Goal: Transaction & Acquisition: Purchase product/service

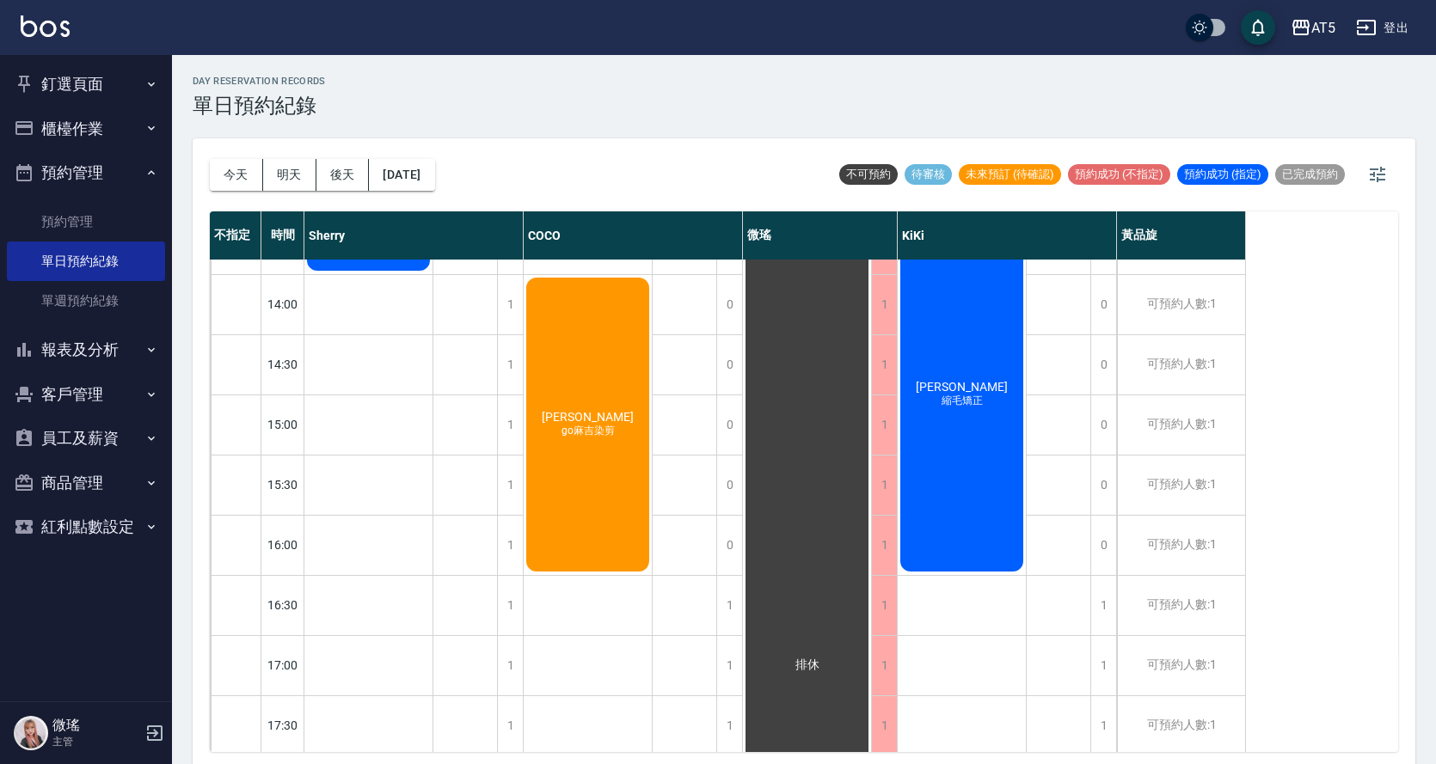
scroll to position [604, 0]
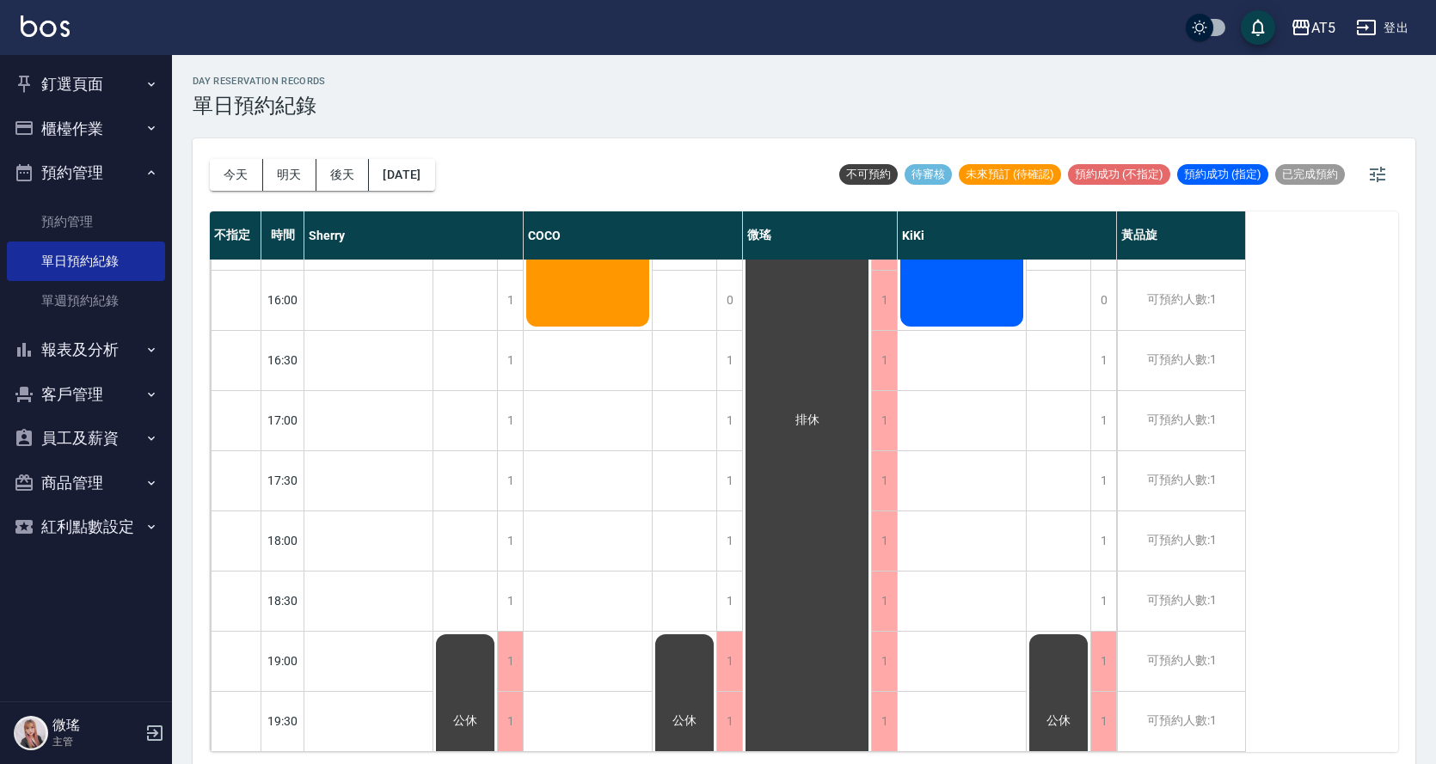
click at [698, 124] on div "day Reservation records 單日預約紀錄 [DATE] [DATE] [DATE] [DATE] 不可預約 待審核 未來預訂 (待確認) …" at bounding box center [804, 412] width 1264 height 714
drag, startPoint x: 698, startPoint y: 124, endPoint x: 740, endPoint y: 119, distance: 42.3
click at [698, 124] on div "day Reservation records 單日預約紀錄 [DATE] [DATE] [DATE] [DATE] 不可預約 待審核 未來預訂 (待確認) …" at bounding box center [804, 412] width 1264 height 714
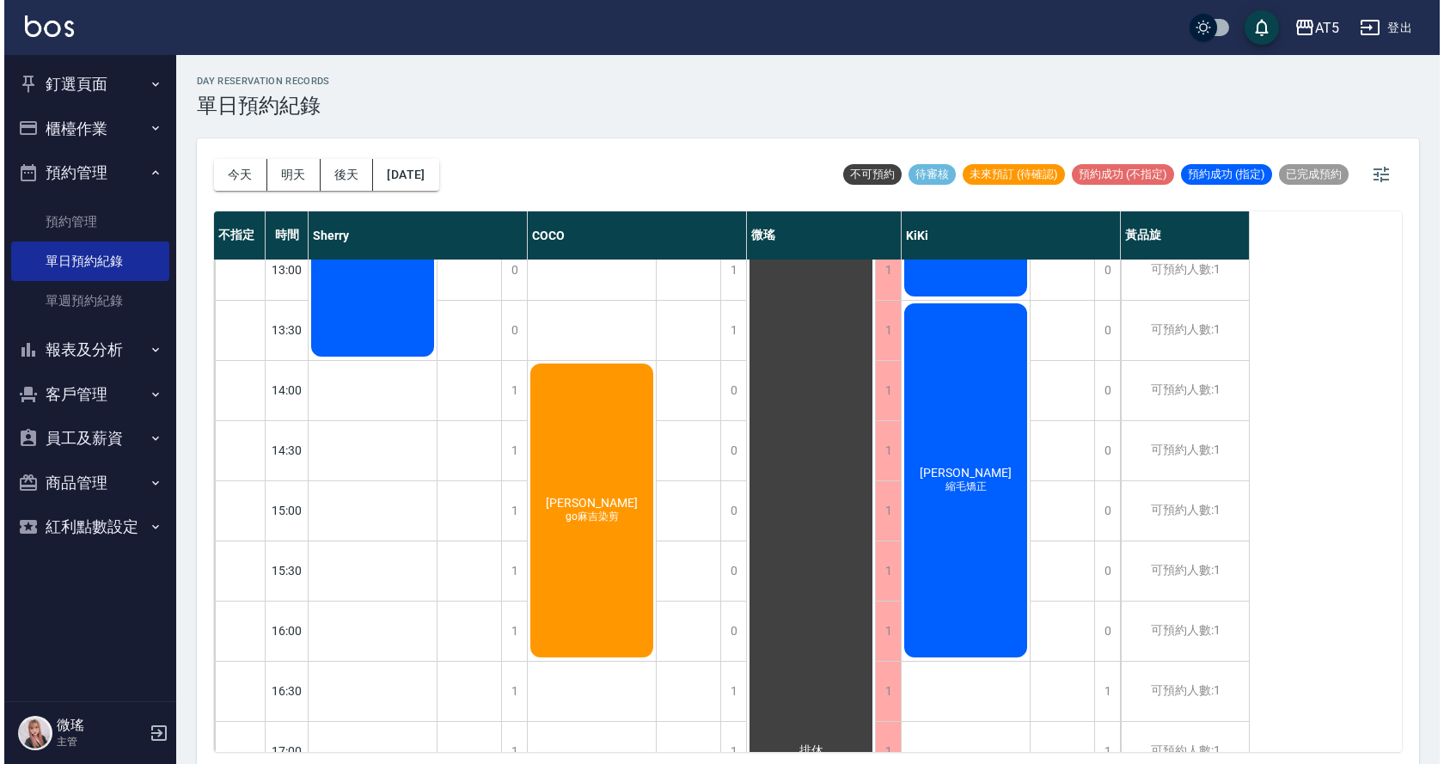
scroll to position [0, 0]
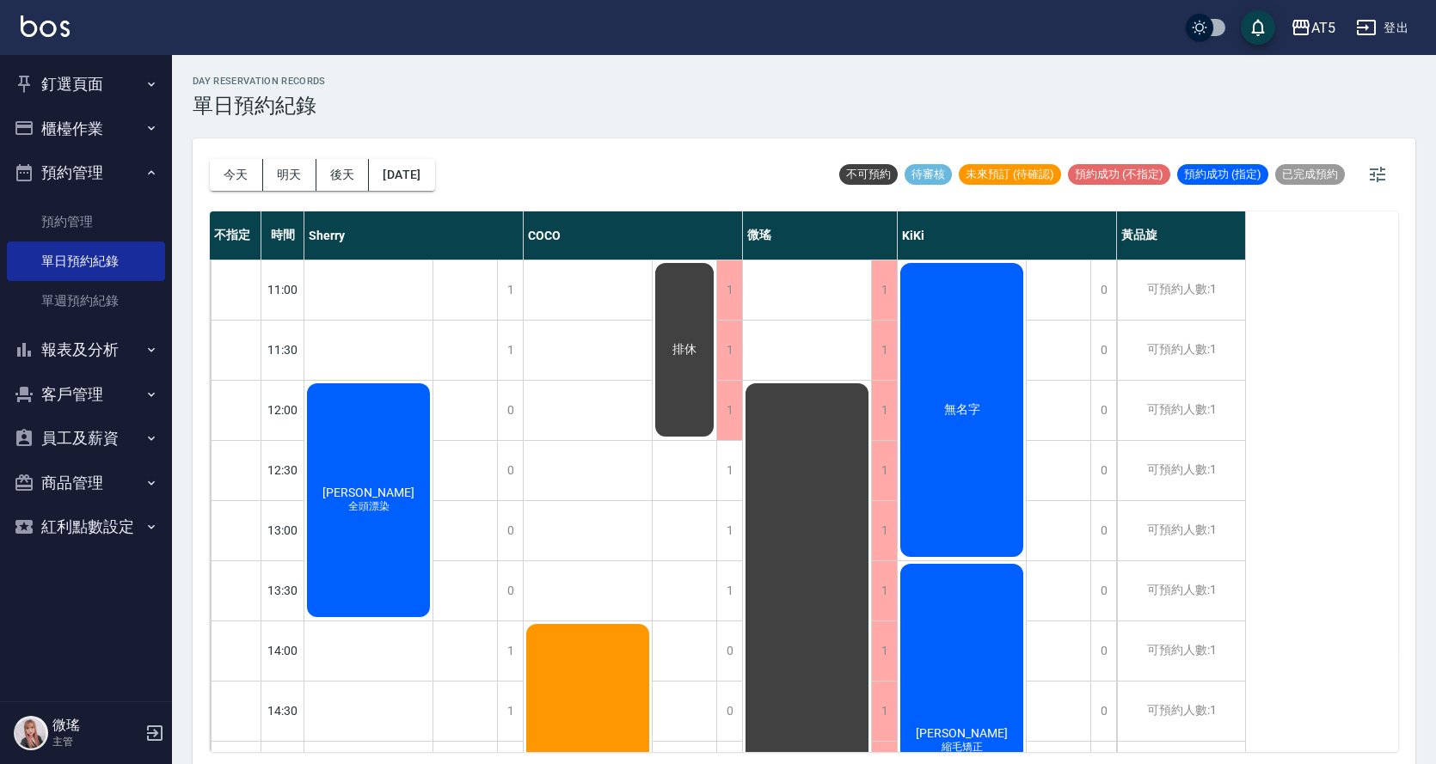
click at [378, 502] on span "全頭漂染" at bounding box center [369, 506] width 48 height 15
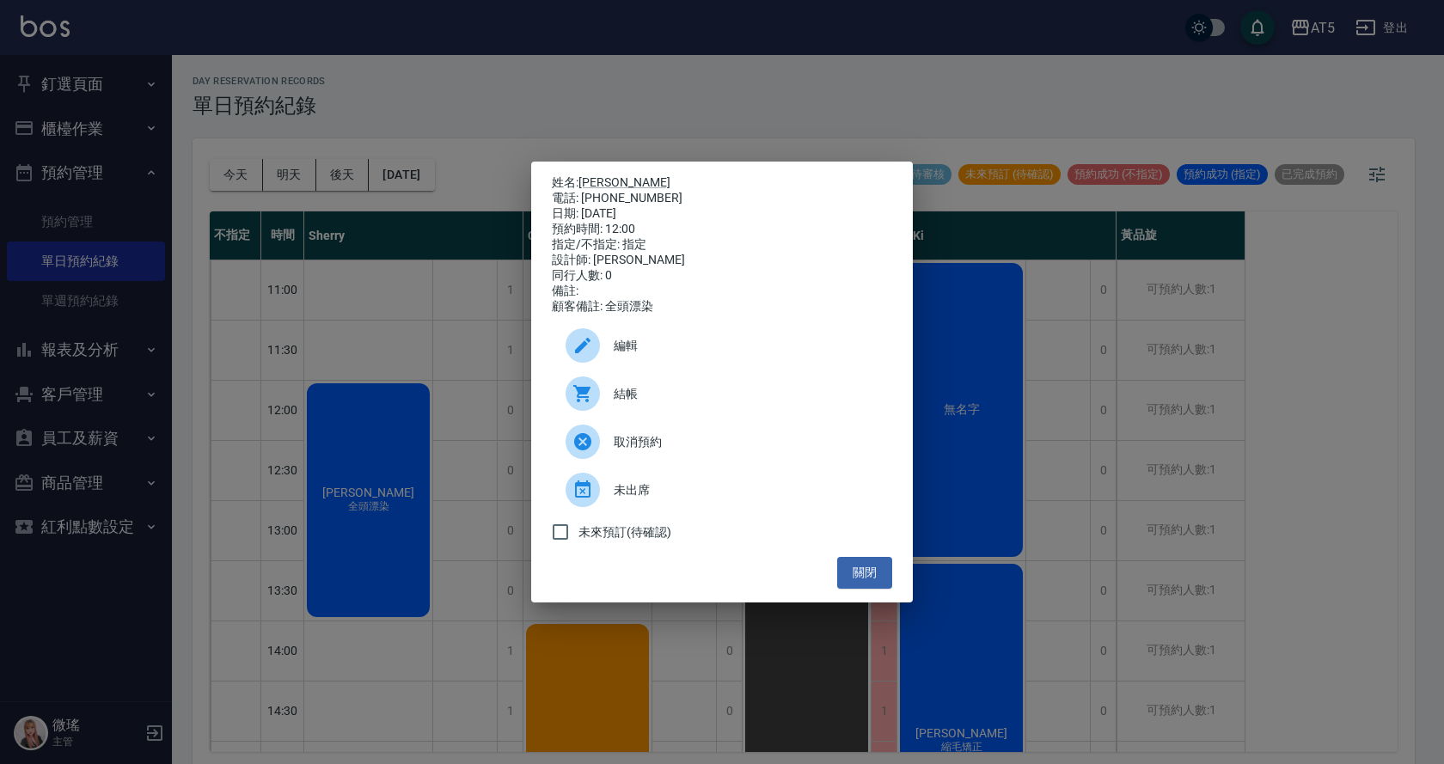
click at [653, 389] on div "結帳" at bounding box center [722, 394] width 340 height 48
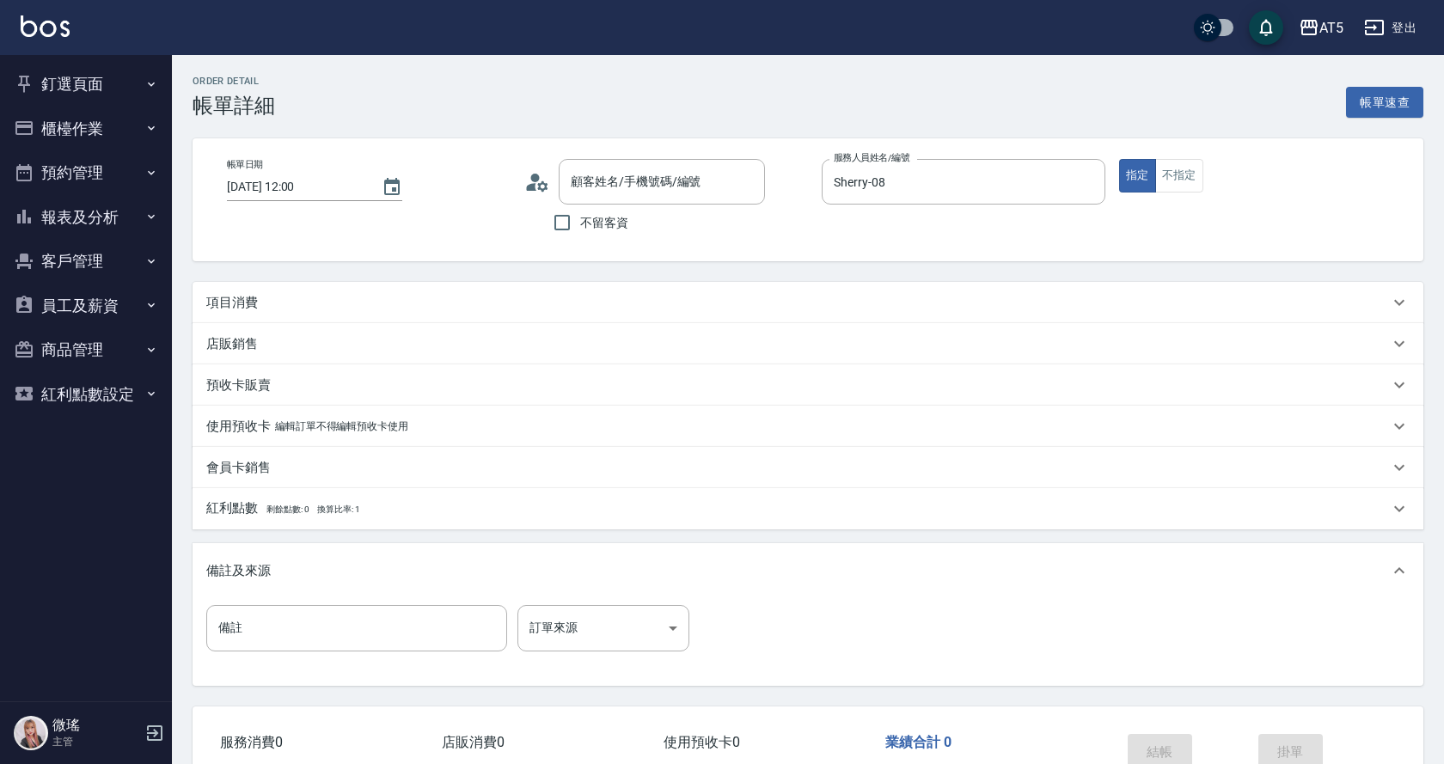
type input "2025/10/14 12:00"
type input "Sherry-08"
click at [632, 282] on div "項目消費" at bounding box center [804, 302] width 1222 height 41
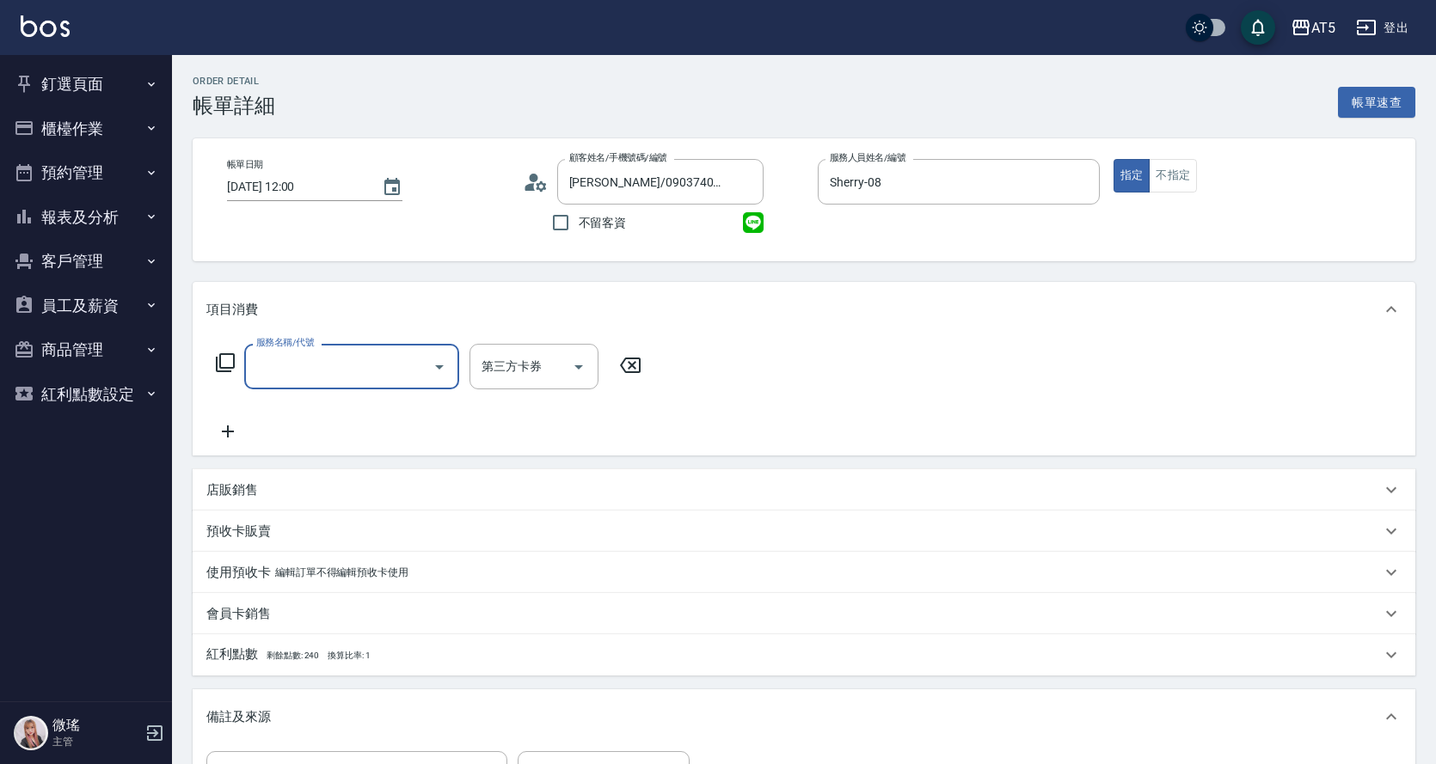
type input "楊幼暄/0903740742/null"
type input "501"
type input "100"
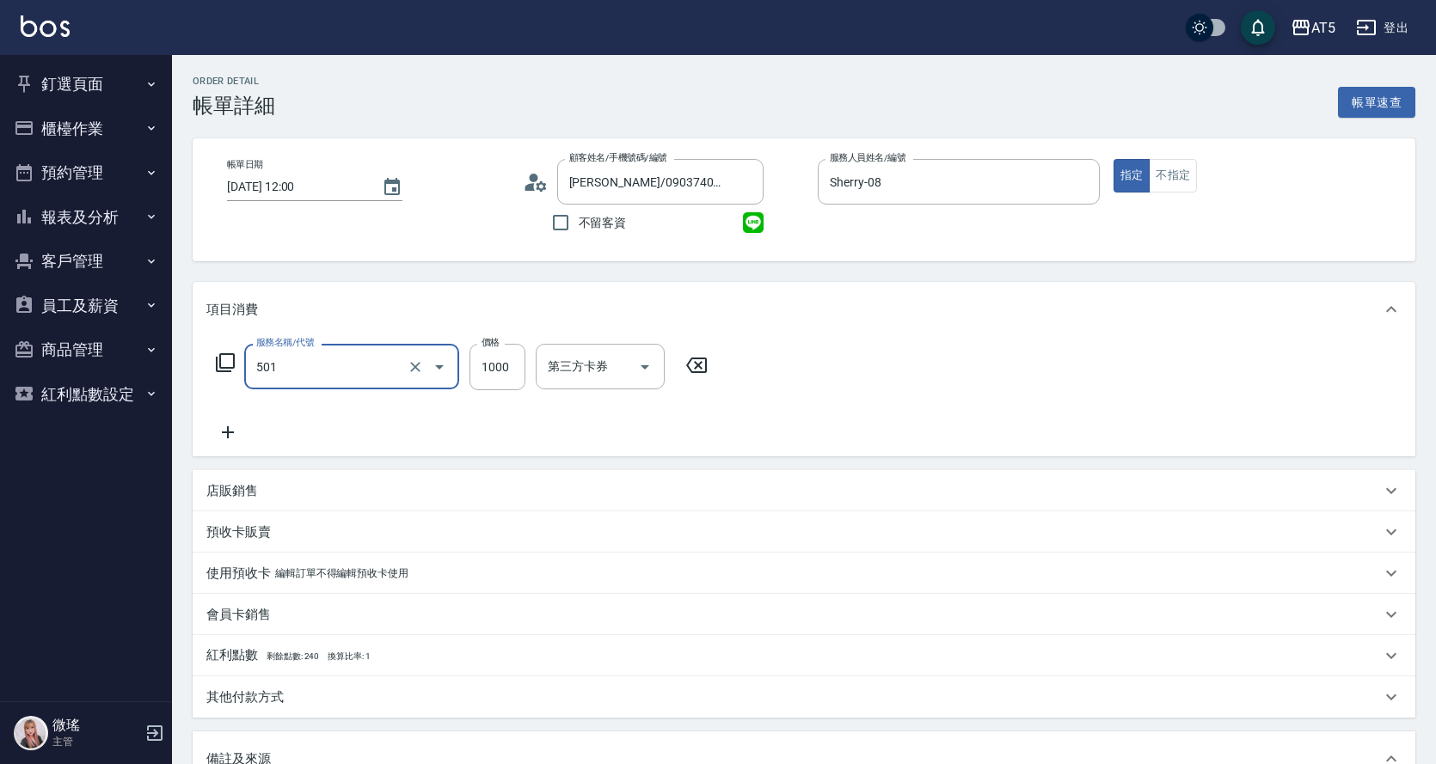
type input "染髮(501)"
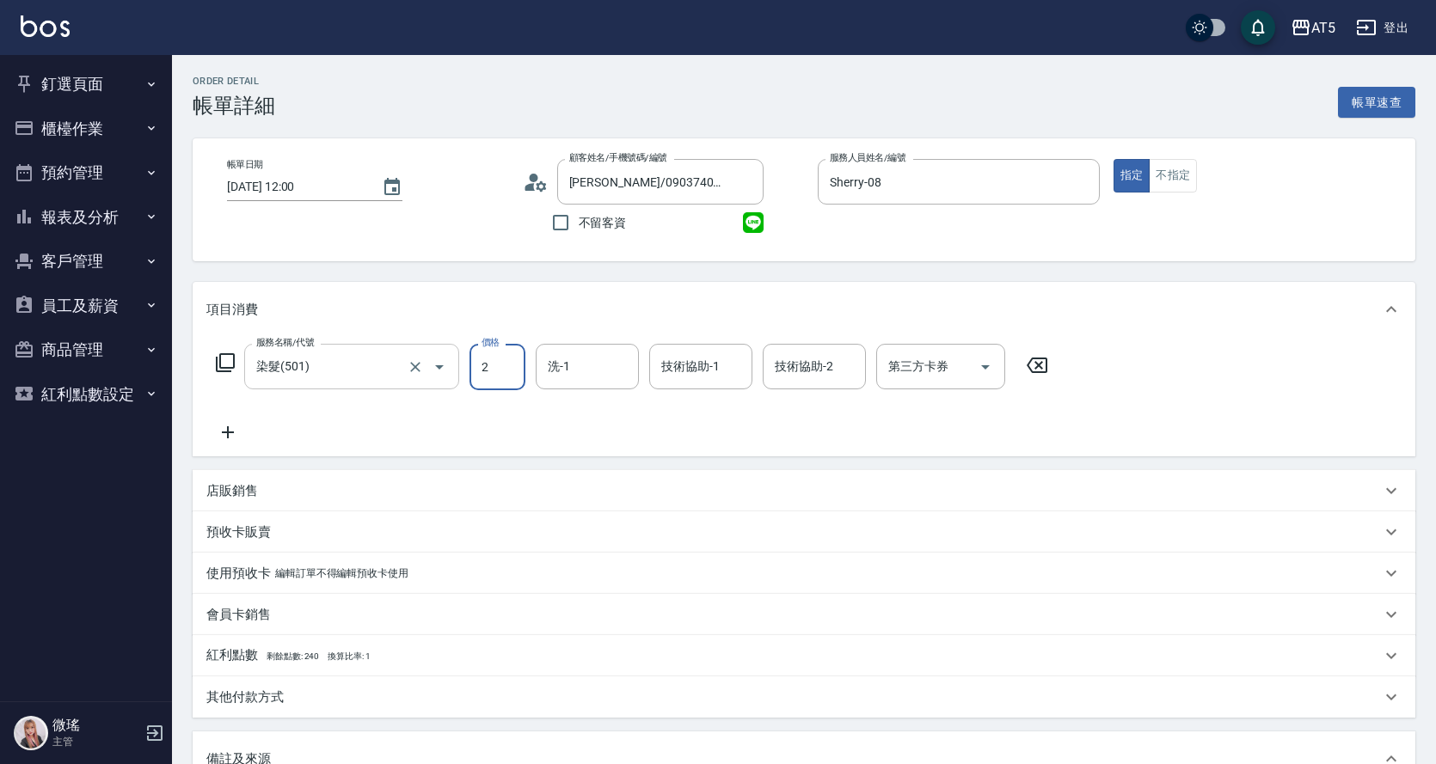
type input "0"
type input "24"
type input "20"
type input "2480"
type input "240"
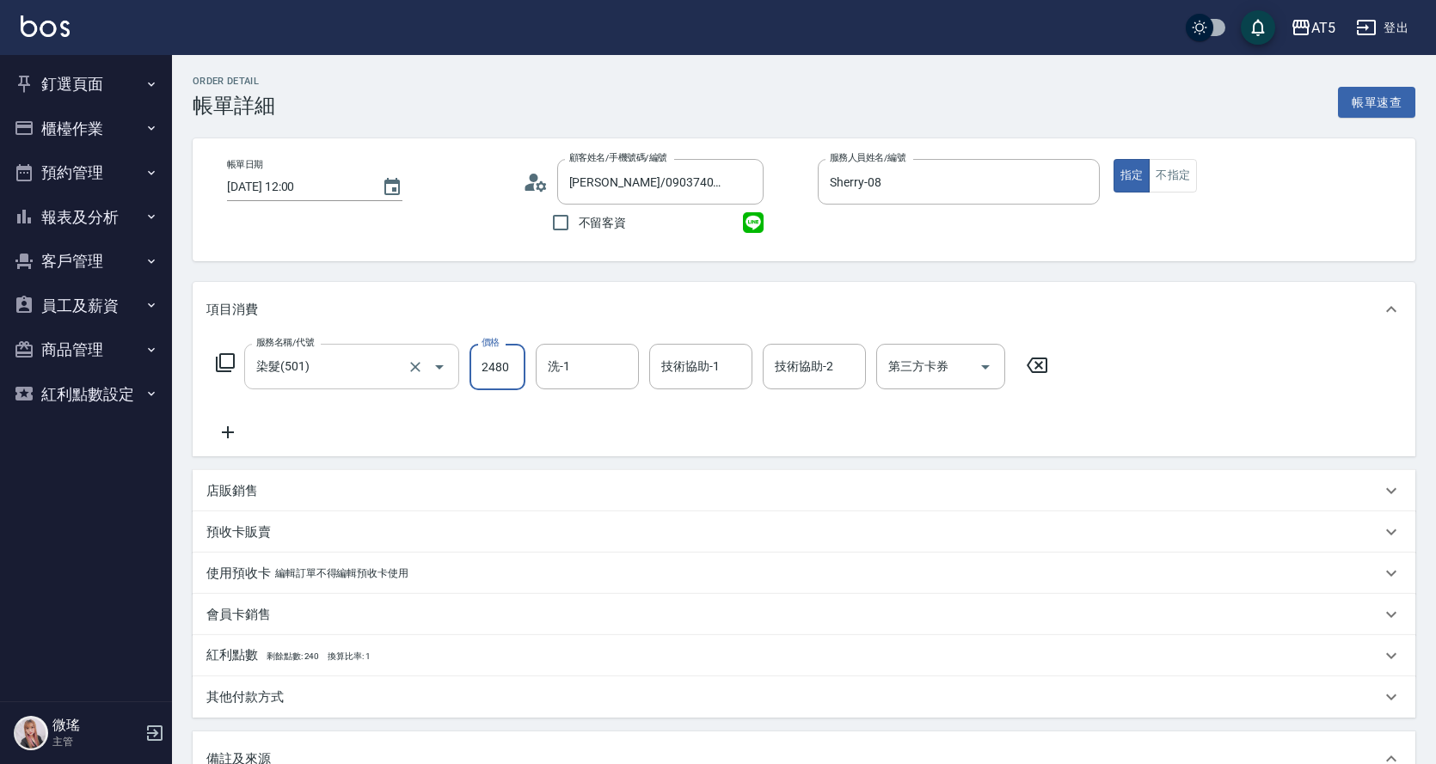
type input "2480"
type input "sandy-03"
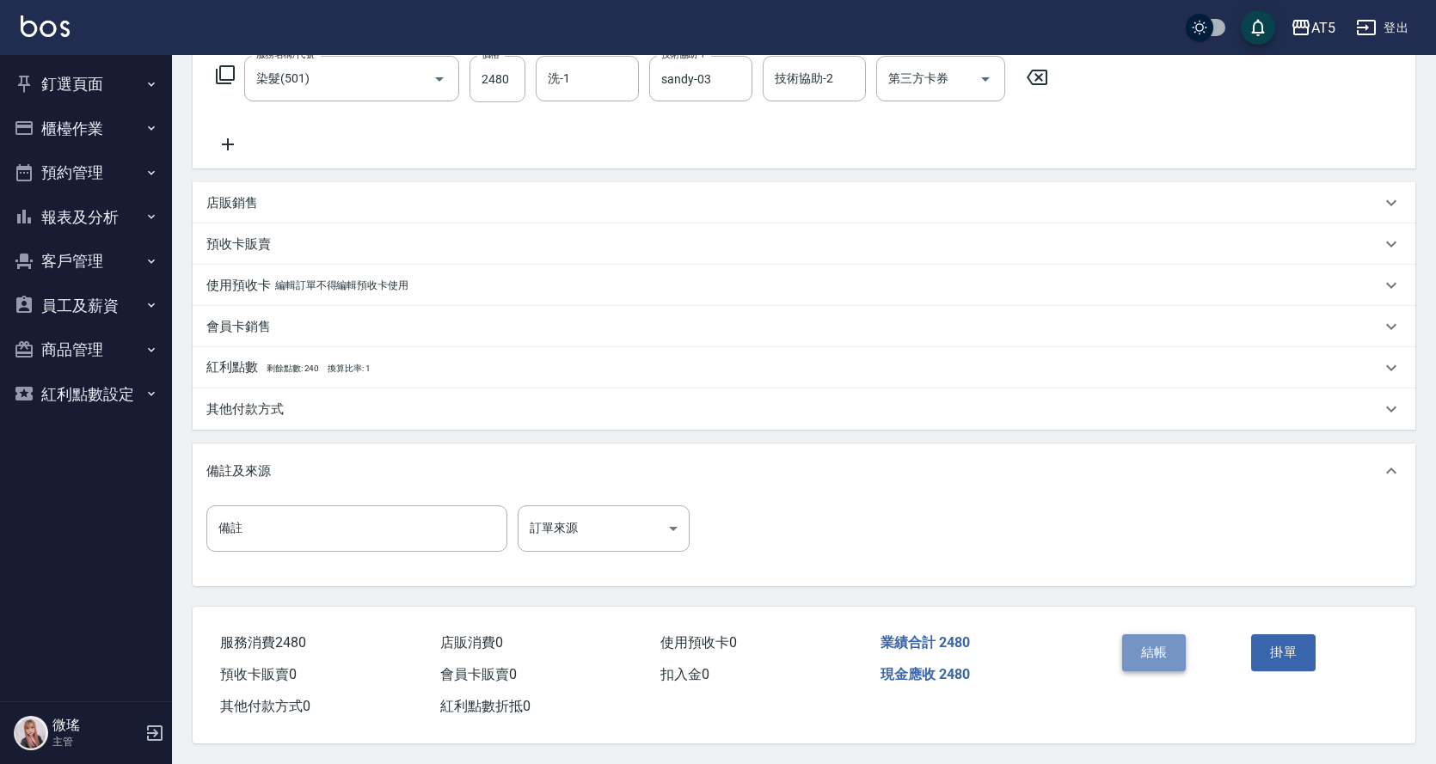
click at [1162, 647] on button "結帳" at bounding box center [1154, 652] width 64 height 36
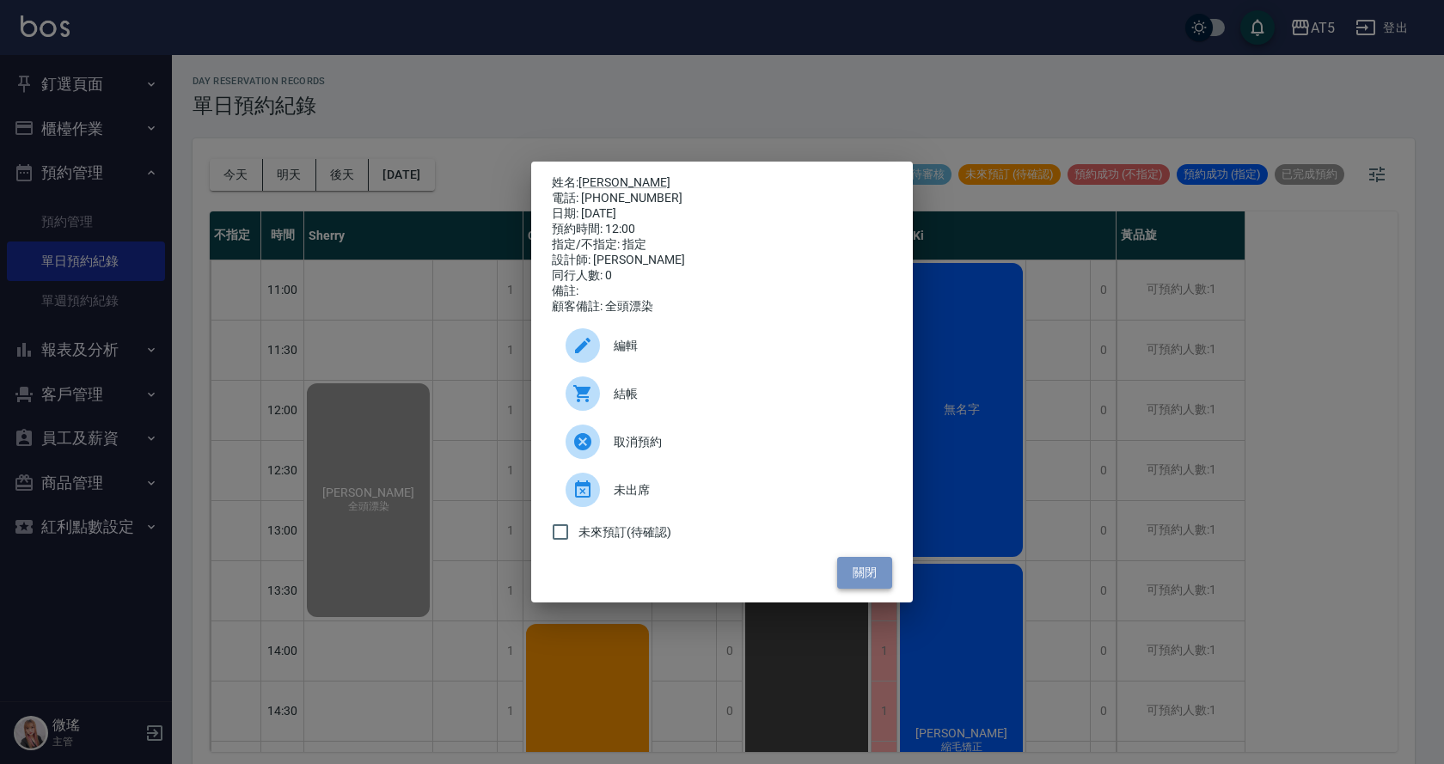
drag, startPoint x: 858, startPoint y: 585, endPoint x: 850, endPoint y: 577, distance: 11.6
click at [860, 582] on button "關閉" at bounding box center [864, 573] width 55 height 32
